Goal: Task Accomplishment & Management: Complete application form

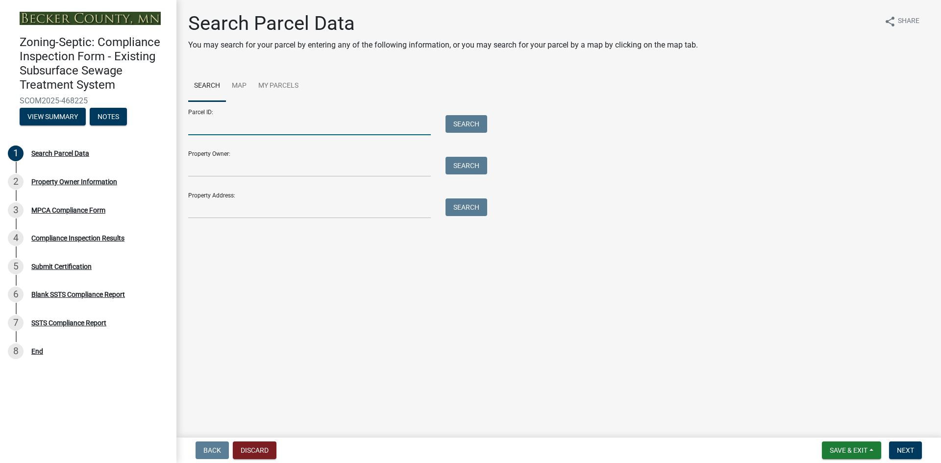
click at [309, 126] on input "Parcel ID:" at bounding box center [309, 125] width 243 height 20
paste input "081227503"
type input "081227503"
click at [462, 125] on button "Search" at bounding box center [466, 124] width 42 height 18
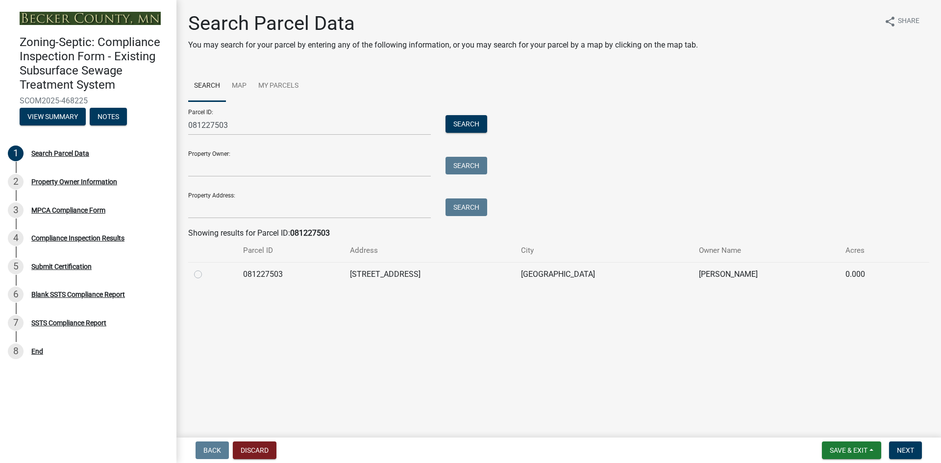
click at [206, 269] on label at bounding box center [206, 269] width 0 height 0
click at [206, 275] on input "radio" at bounding box center [209, 272] width 6 height 6
radio input "true"
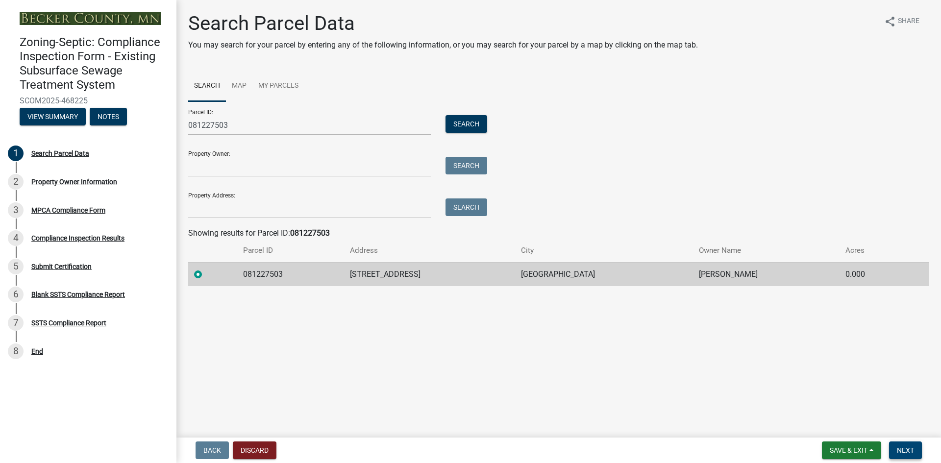
click at [903, 444] on button "Next" at bounding box center [905, 451] width 33 height 18
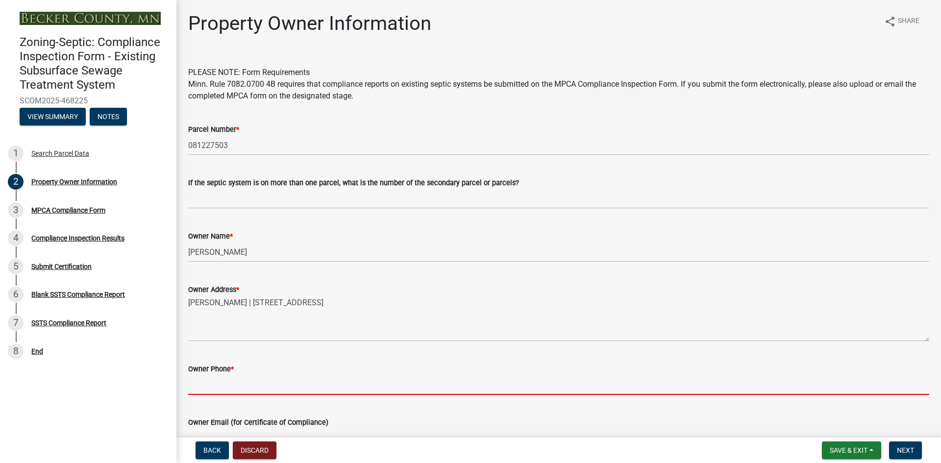
click at [246, 385] on input "Owner Phone *" at bounding box center [558, 385] width 741 height 20
paste input "[PHONE_NUMBER]"
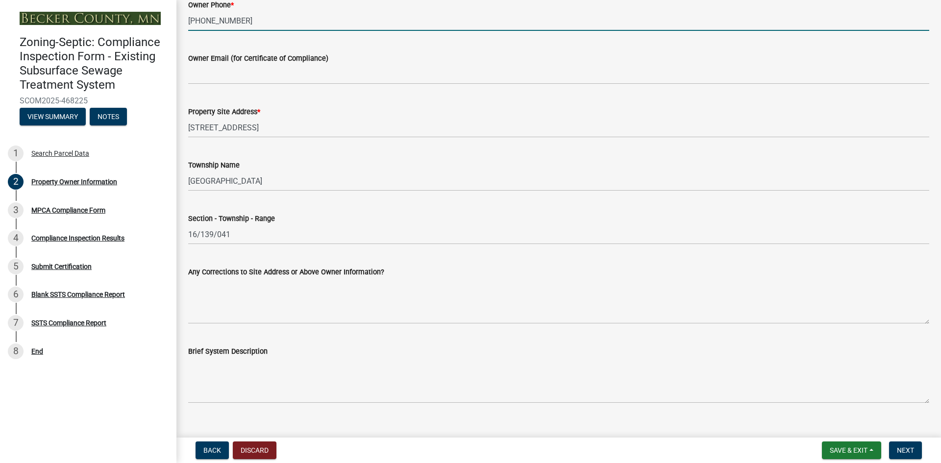
scroll to position [368, 0]
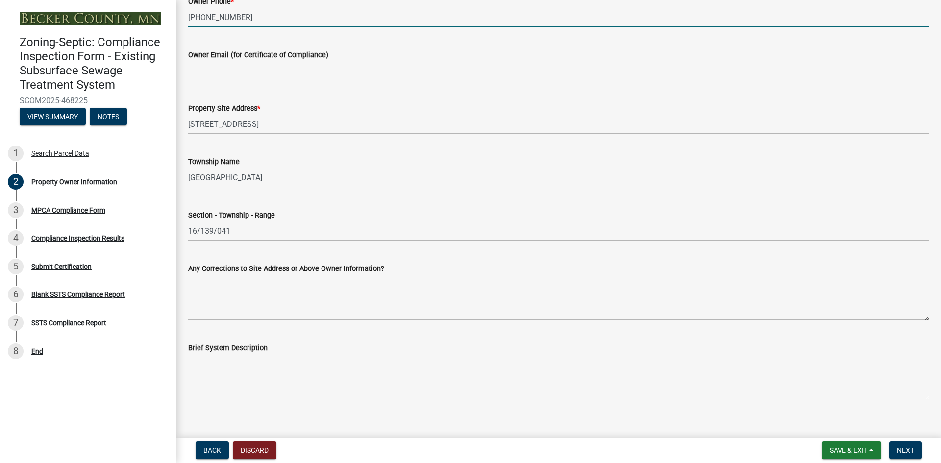
type input "[PHONE_NUMBER]"
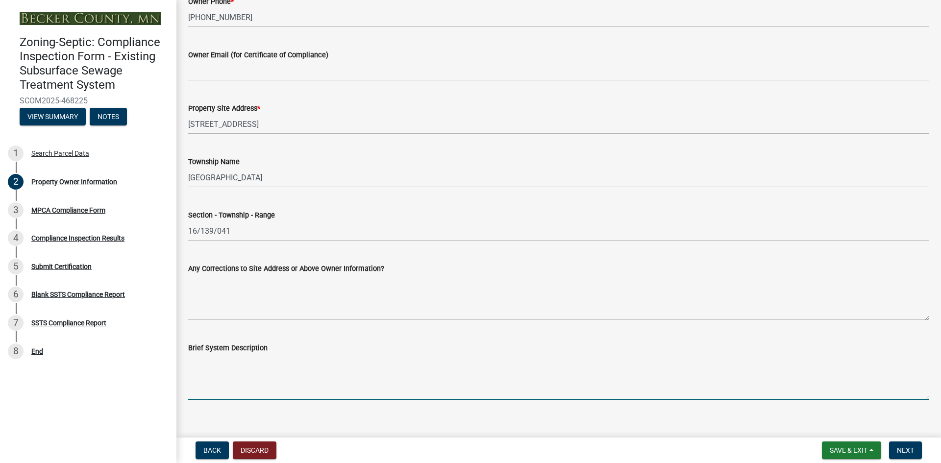
click at [258, 394] on textarea "Brief System Description" at bounding box center [558, 377] width 741 height 46
paste textarea "1,000 concrete septic tank with gravity to seepage bed STA"
type textarea "1,000 concrete septic tank with gravity to seepage bed STA"
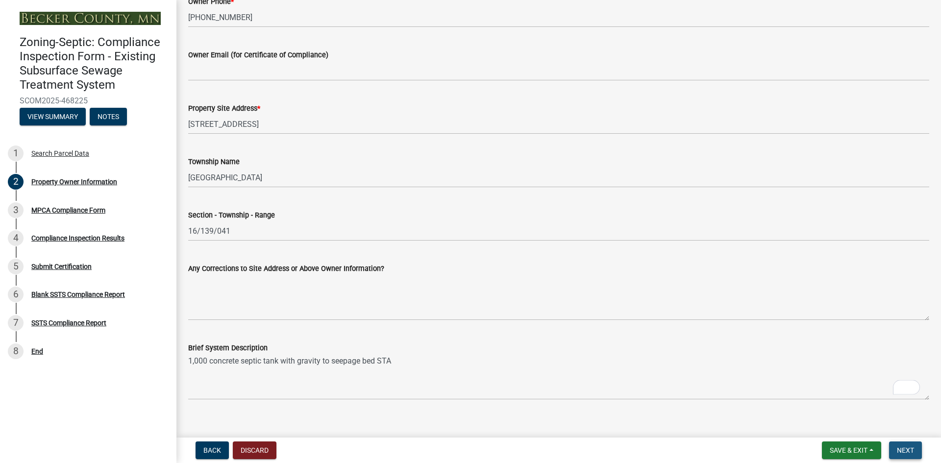
click at [899, 448] on span "Next" at bounding box center [905, 450] width 17 height 8
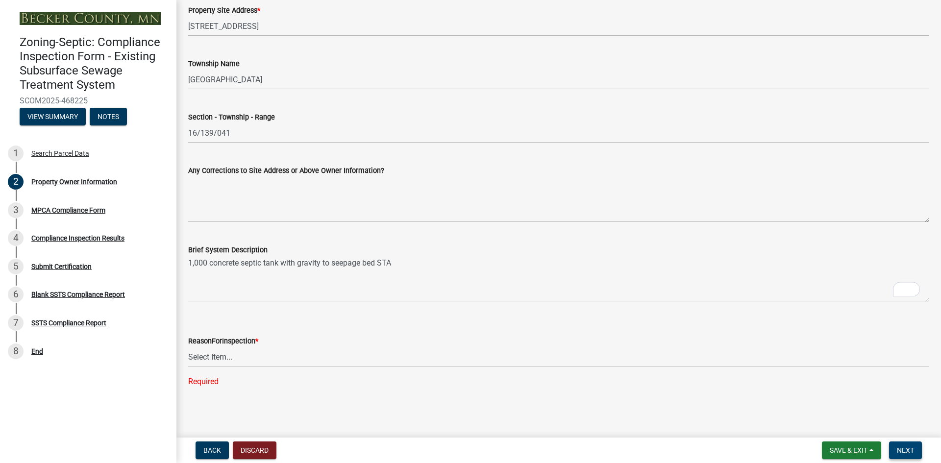
scroll to position [466, 0]
click at [213, 360] on select "Select Item... Property Sale Lake Study Required for Permit Other" at bounding box center [558, 357] width 741 height 20
click at [188, 367] on select "Select Item... Property Sale Lake Study Required for Permit Other" at bounding box center [558, 357] width 741 height 20
select select "3e6c5637-c66b-418d-927c-69aaf39ab5a9"
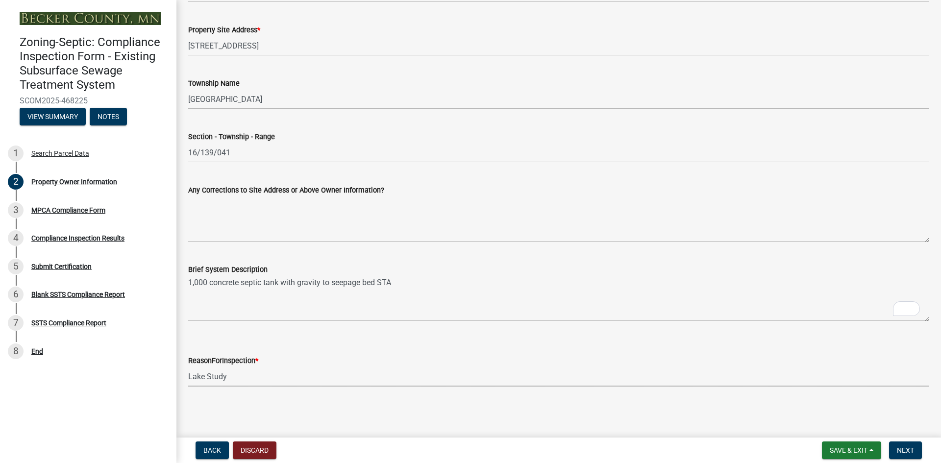
scroll to position [446, 0]
click at [895, 454] on button "Next" at bounding box center [905, 451] width 33 height 18
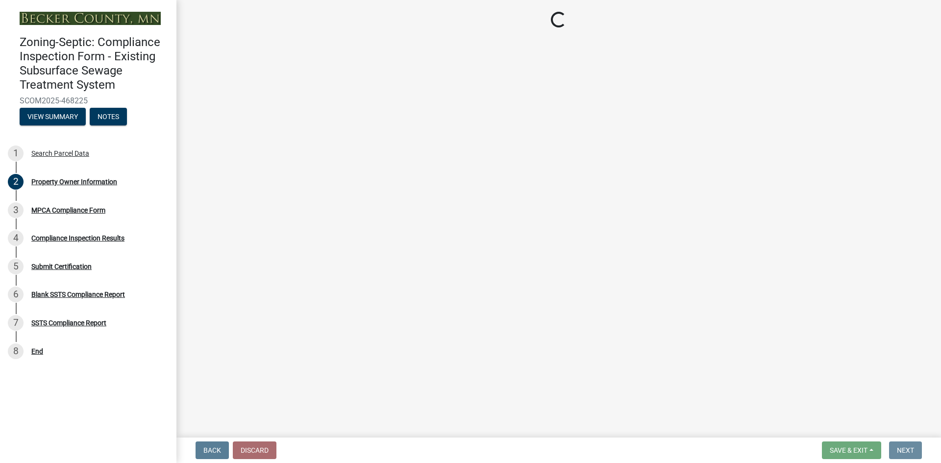
scroll to position [0, 0]
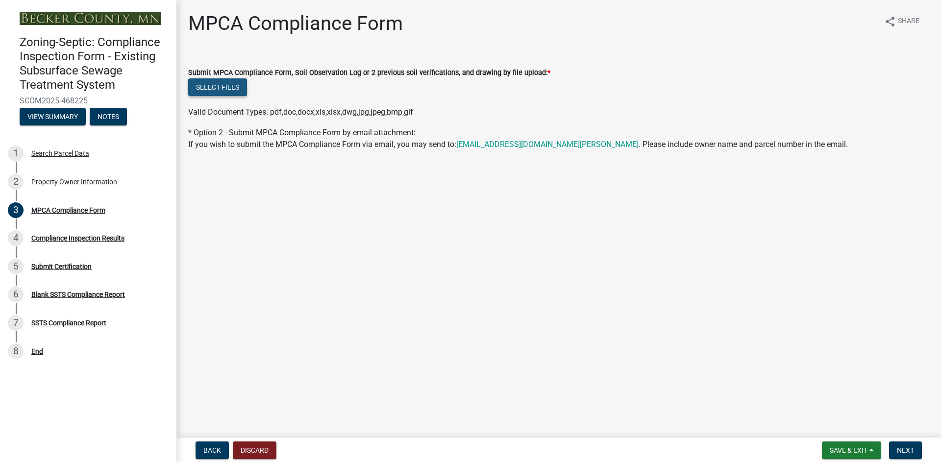
click at [230, 86] on button "Select files" at bounding box center [217, 87] width 59 height 18
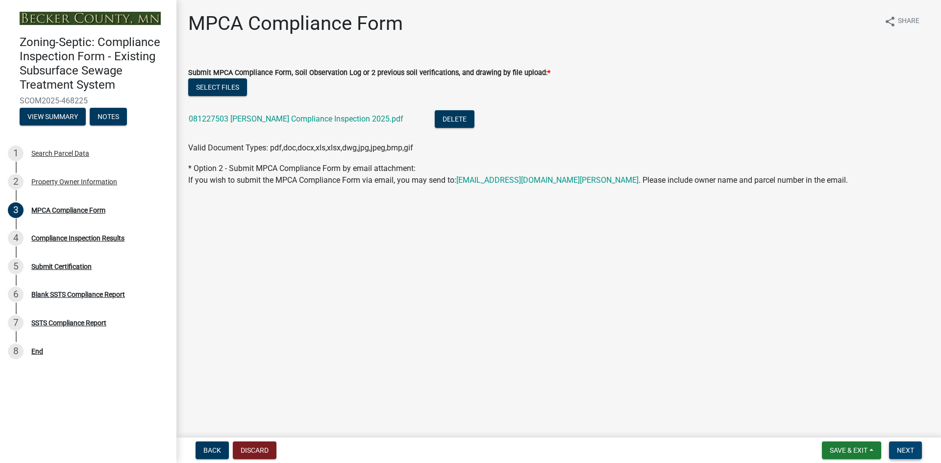
click at [902, 450] on span "Next" at bounding box center [905, 450] width 17 height 8
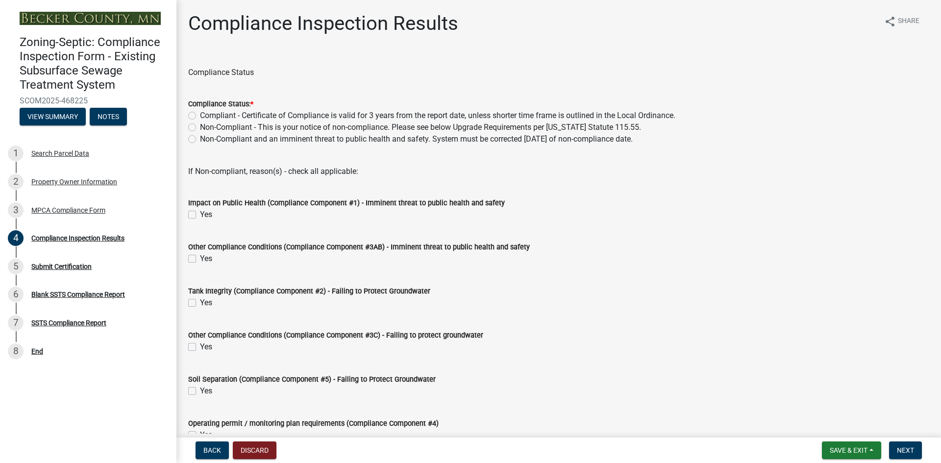
click at [200, 125] on label "Non-Compliant - This is your notice of non-compliance. Please see below Upgrade…" at bounding box center [420, 128] width 441 height 12
click at [200, 125] on input "Non-Compliant - This is your notice of non-compliance. Please see below Upgrade…" at bounding box center [203, 125] width 6 height 6
radio input "true"
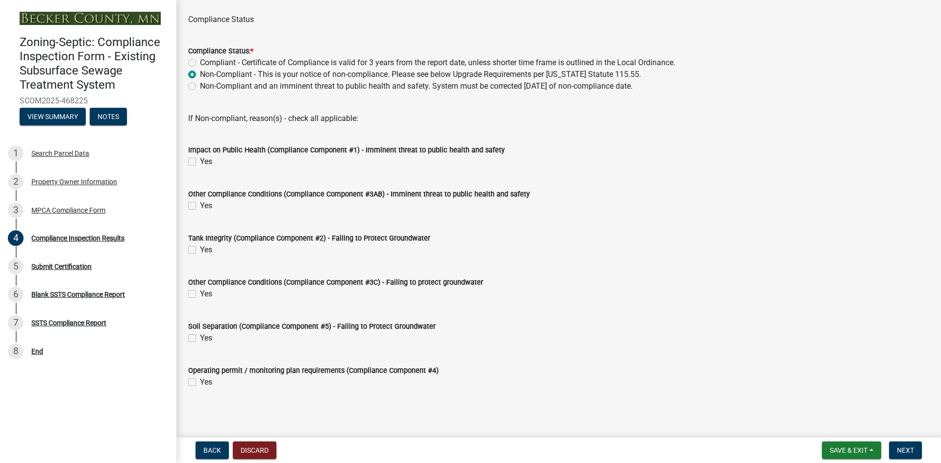
scroll to position [54, 0]
click at [200, 334] on label "Yes" at bounding box center [206, 337] width 12 height 12
click at [200, 334] on input "Yes" at bounding box center [203, 334] width 6 height 6
checkbox input "true"
click at [901, 448] on span "Next" at bounding box center [905, 450] width 17 height 8
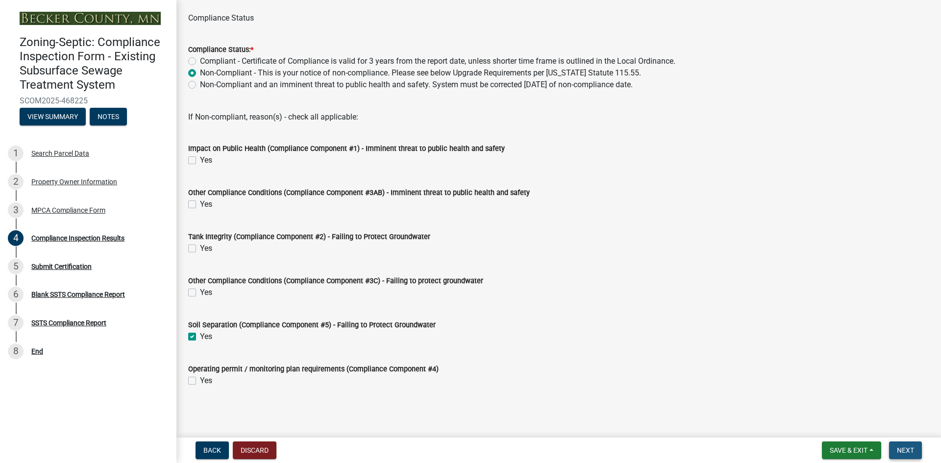
scroll to position [0, 0]
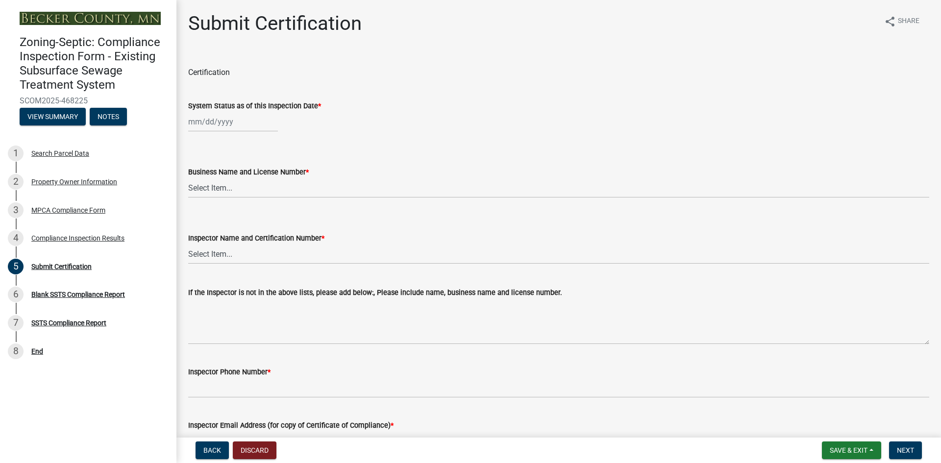
click at [234, 120] on div at bounding box center [233, 122] width 90 height 20
select select "8"
select select "2025"
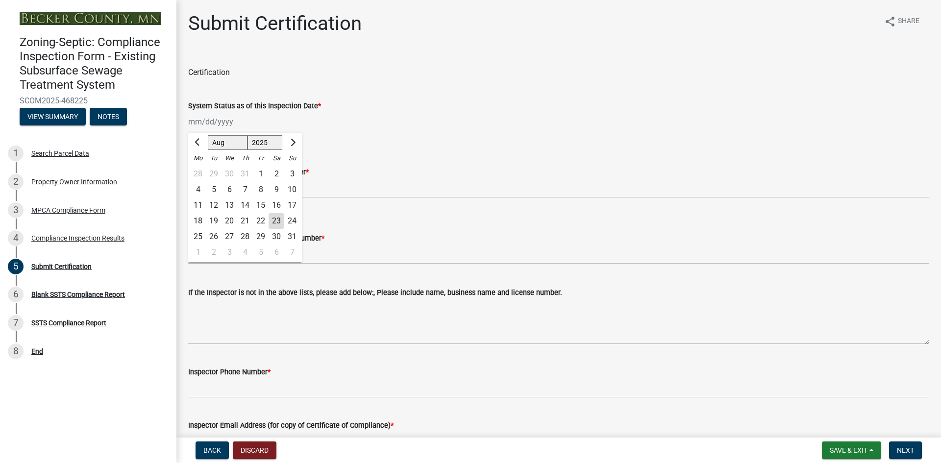
click at [229, 204] on div "13" at bounding box center [230, 206] width 16 height 16
type input "[DATE]"
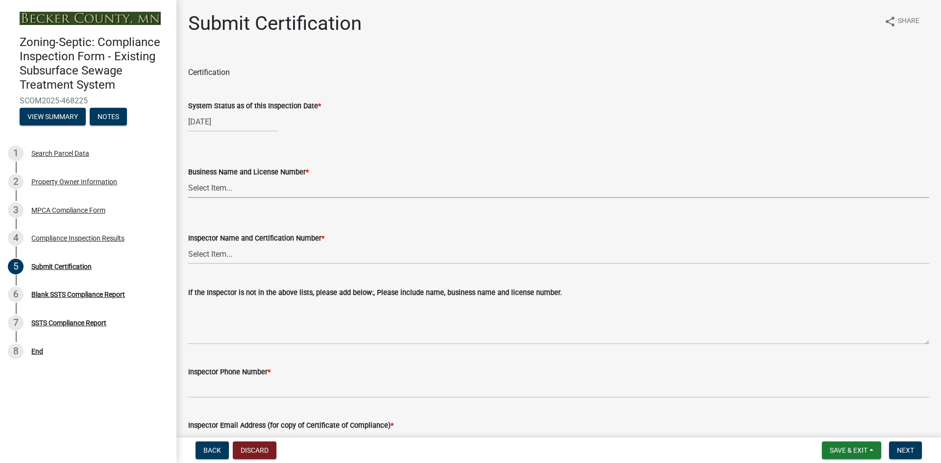
click at [262, 192] on select "Select Item... OTHER – Not listed (please add in next field and we will add to …" at bounding box center [558, 188] width 741 height 20
click at [188, 178] on select "Select Item... OTHER – Not listed (please add in next field and we will add to …" at bounding box center [558, 188] width 741 height 20
select select "2b738330-48aa-4409-96d6-d0693f9735a1"
click at [224, 253] on select "Select Item... OTHER – Not listed (please add in next field and we will add to …" at bounding box center [558, 254] width 741 height 20
click at [188, 244] on select "Select Item... OTHER – Not listed (please add in next field and we will add to …" at bounding box center [558, 254] width 741 height 20
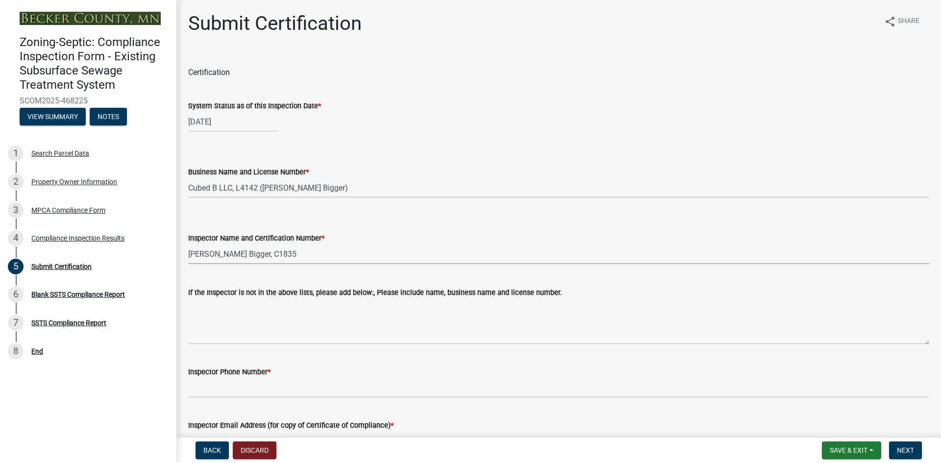
select select "4b2e459e-5176-4601-b2cf-d4e2936ebc18"
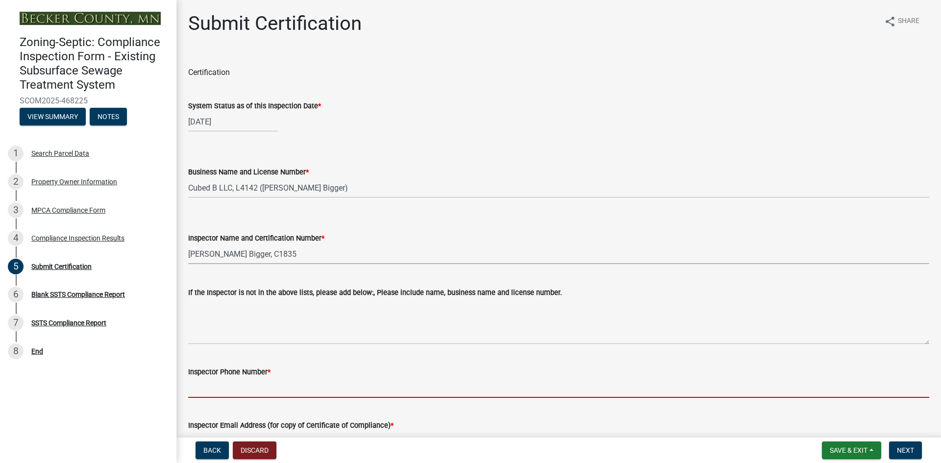
click at [228, 391] on input "Inspector Phone Number *" at bounding box center [558, 388] width 741 height 20
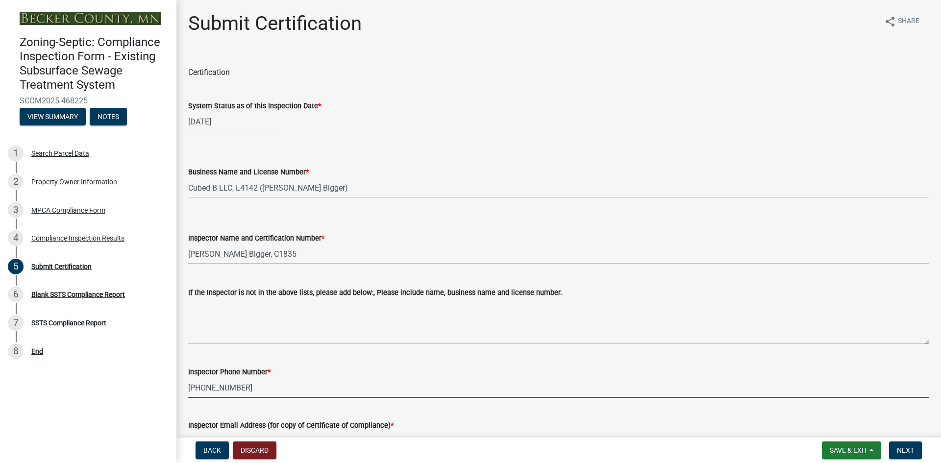
type input "[PHONE_NUMBER]"
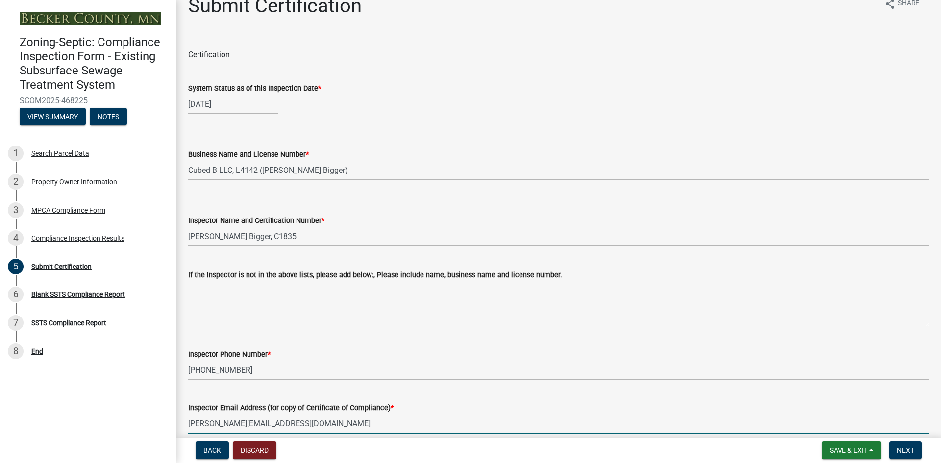
type input "[PERSON_NAME][EMAIL_ADDRESS][DOMAIN_NAME]"
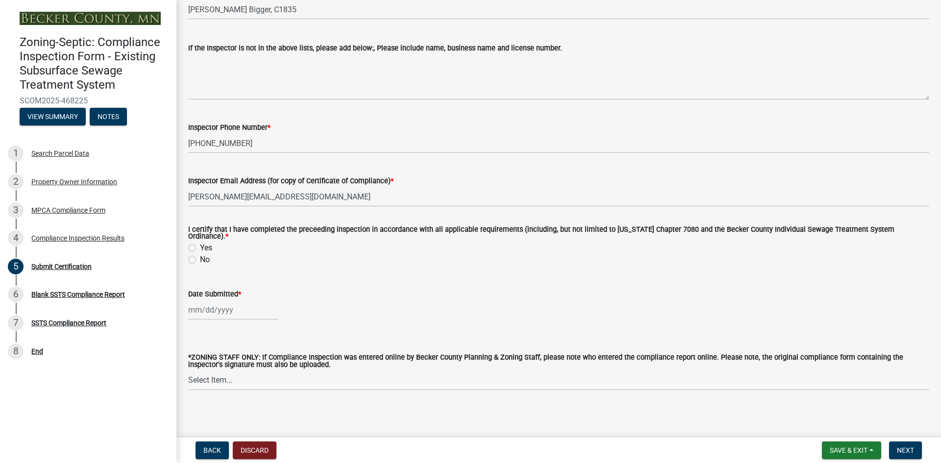
click at [200, 244] on label "Yes" at bounding box center [206, 248] width 12 height 12
click at [200, 244] on input "Yes" at bounding box center [203, 245] width 6 height 6
radio input "true"
click at [216, 305] on div at bounding box center [233, 310] width 90 height 20
select select "8"
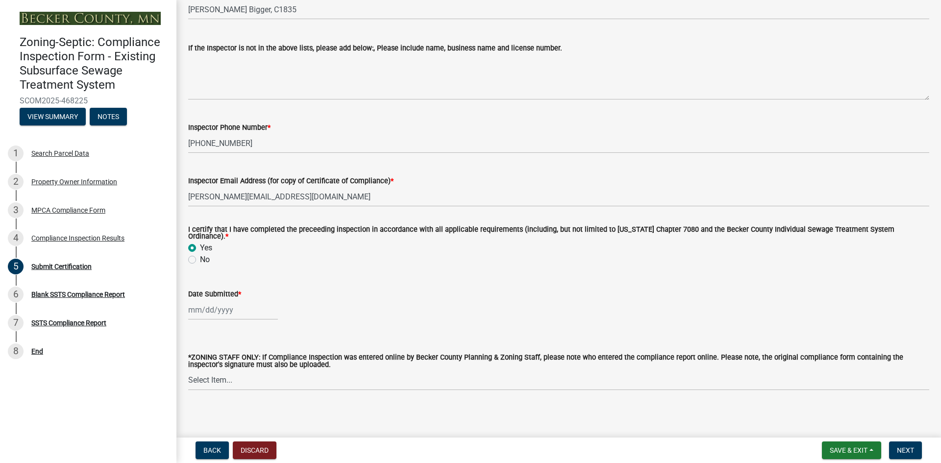
select select "2025"
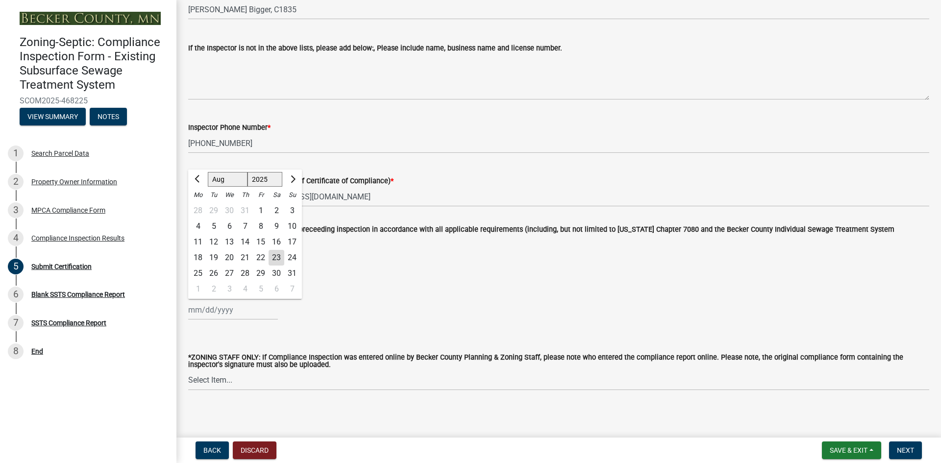
click at [277, 252] on div "23" at bounding box center [277, 258] width 16 height 16
type input "[DATE]"
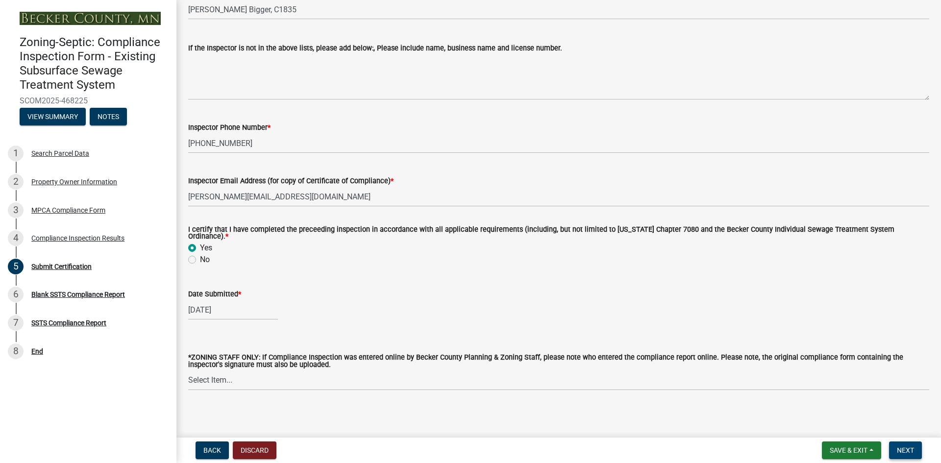
click at [904, 455] on button "Next" at bounding box center [905, 451] width 33 height 18
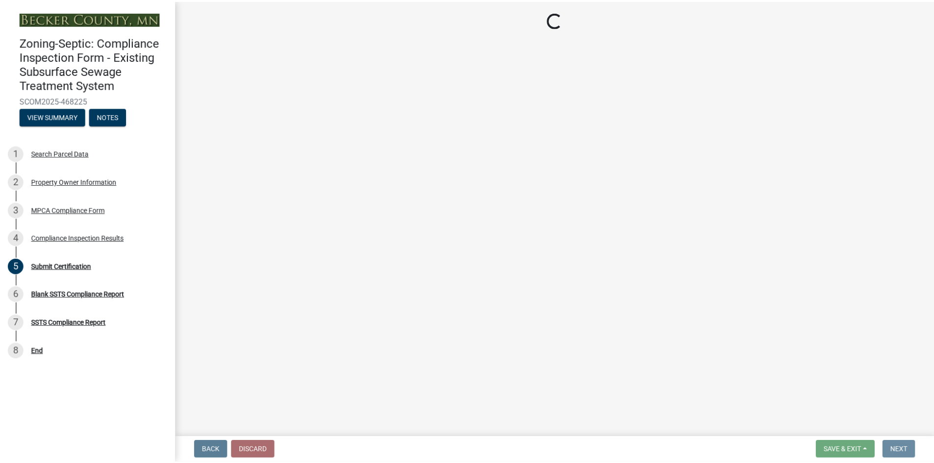
scroll to position [0, 0]
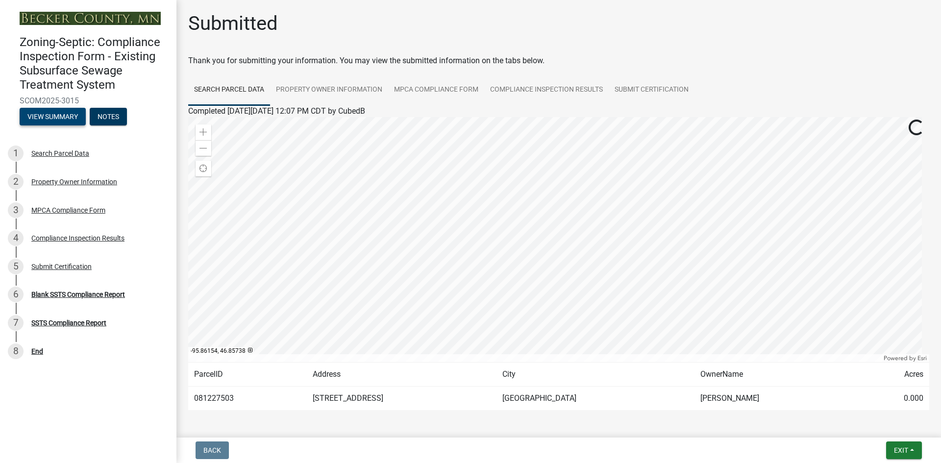
click at [57, 115] on button "View Summary" at bounding box center [53, 117] width 66 height 18
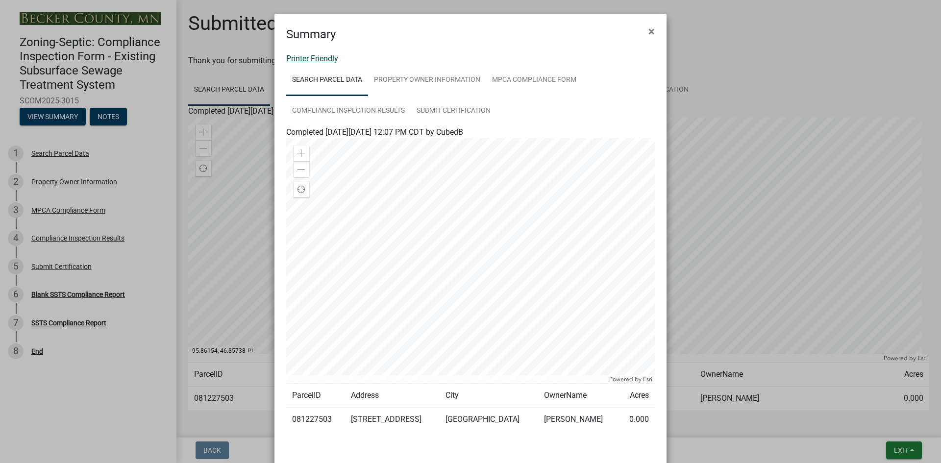
click at [300, 59] on link "Printer Friendly" at bounding box center [312, 58] width 52 height 9
click at [648, 30] on span "×" at bounding box center [651, 32] width 6 height 14
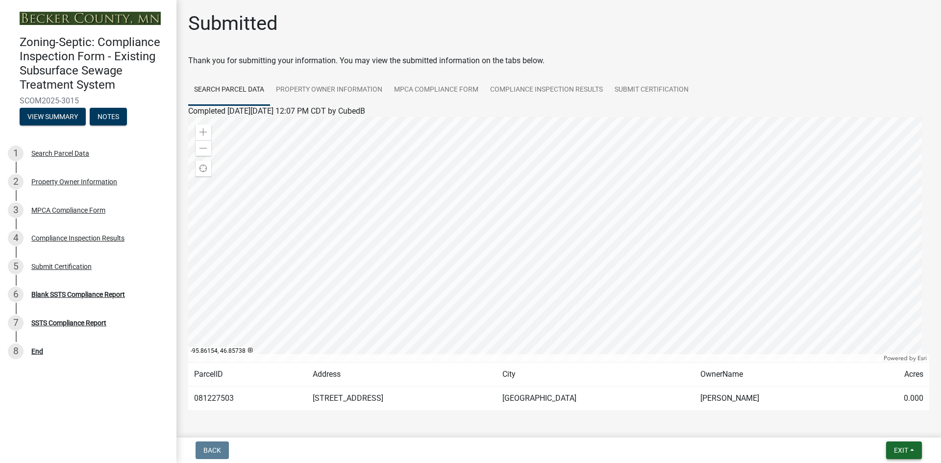
click at [896, 448] on span "Exit" at bounding box center [901, 450] width 14 height 8
click at [887, 426] on button "Save & Exit" at bounding box center [882, 425] width 78 height 24
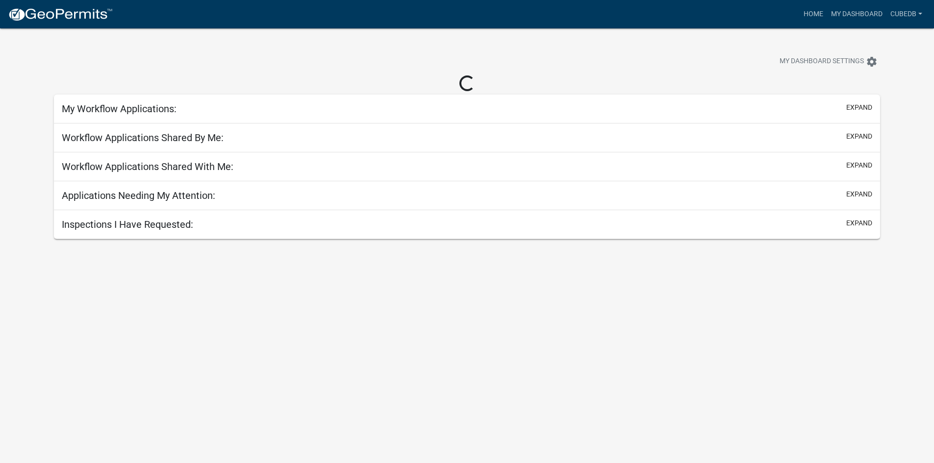
select select "3: 100"
